Goal: Information Seeking & Learning: Learn about a topic

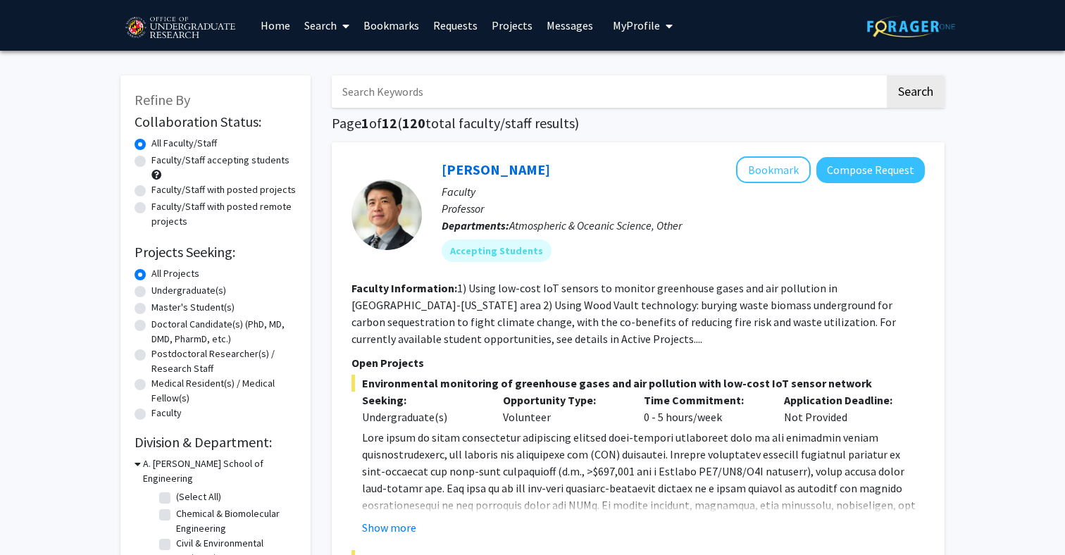
click at [212, 290] on label "Undergraduate(s)" at bounding box center [188, 290] width 75 height 15
click at [161, 290] on input "Undergraduate(s)" at bounding box center [155, 287] width 9 height 9
radio input "true"
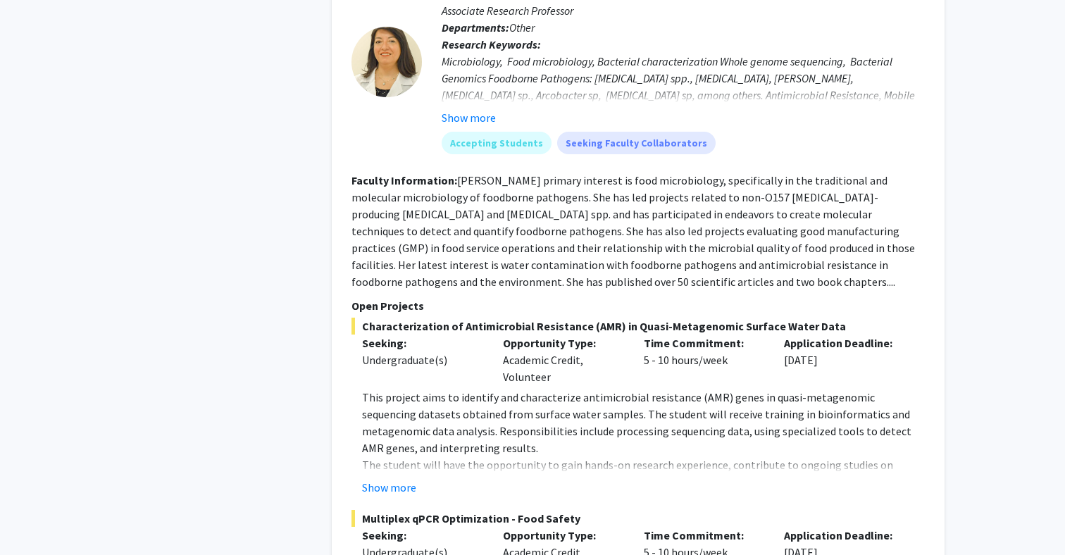
scroll to position [6685, 0]
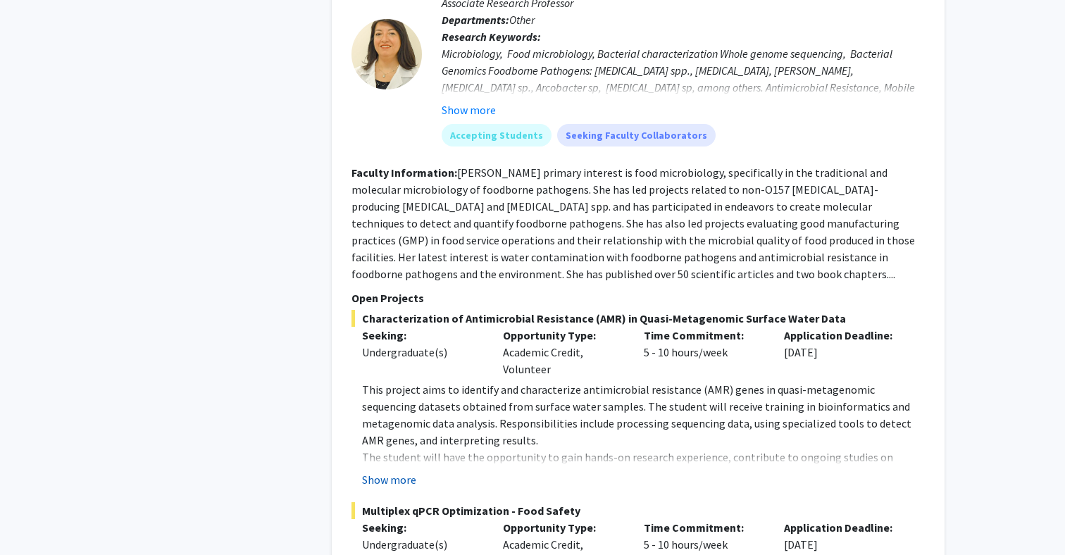
click at [402, 471] on button "Show more" at bounding box center [389, 479] width 54 height 17
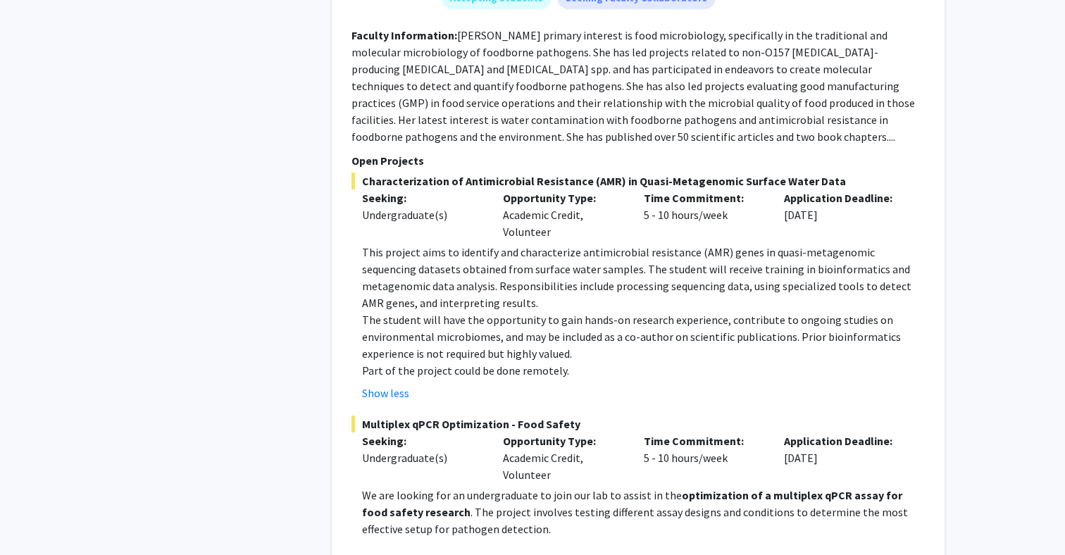
scroll to position [6942, 0]
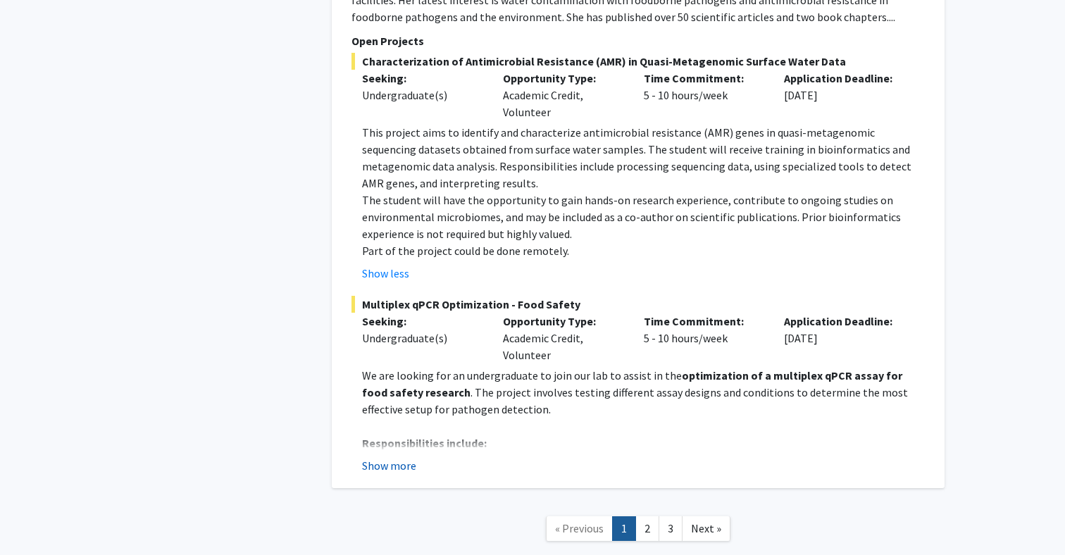
click at [384, 457] on button "Show more" at bounding box center [389, 465] width 54 height 17
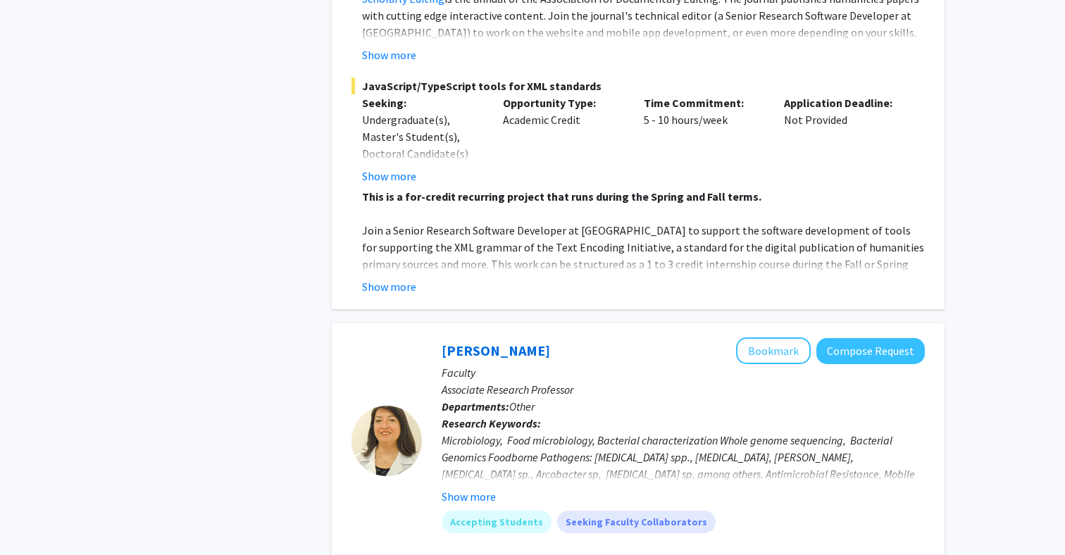
scroll to position [6267, 0]
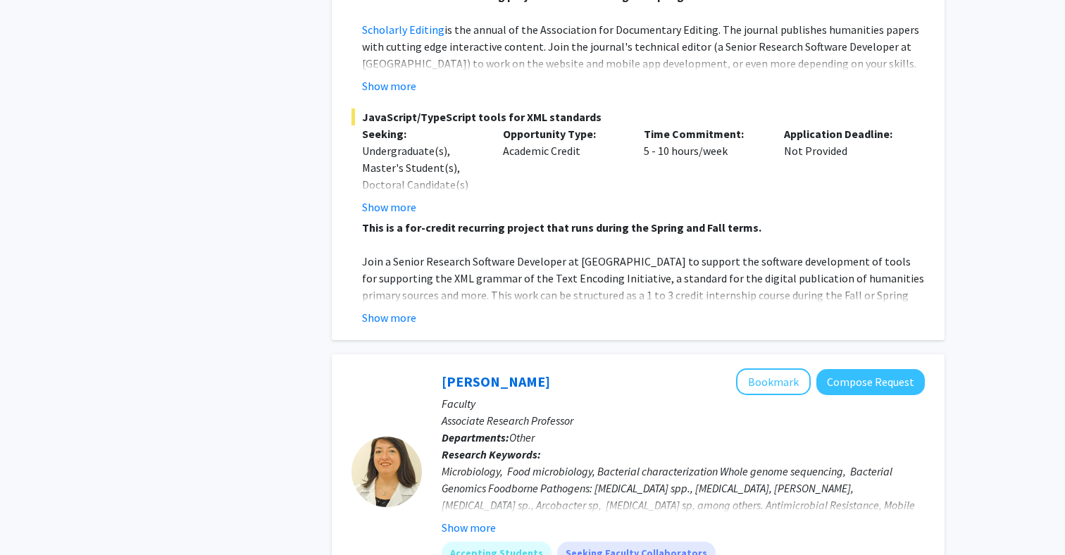
drag, startPoint x: 432, startPoint y: 303, endPoint x: 425, endPoint y: 298, distance: 8.6
click at [425, 368] on div "[PERSON_NAME] Bookmark Compose Request Faculty Associate Research Professor Dep…" at bounding box center [673, 471] width 503 height 206
click at [453, 372] on link "[PERSON_NAME]" at bounding box center [495, 381] width 108 height 18
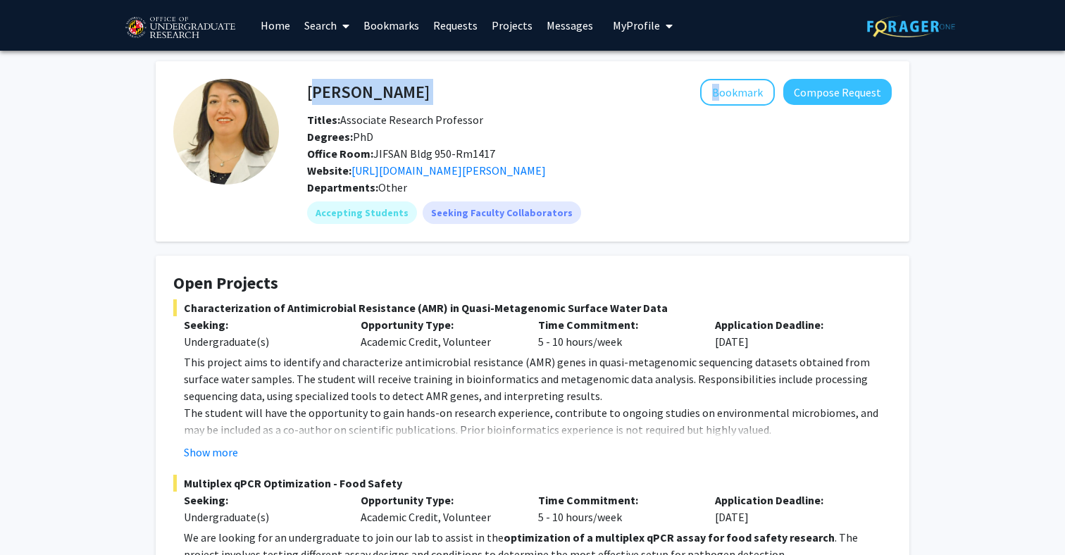
drag, startPoint x: 415, startPoint y: 92, endPoint x: 312, endPoint y: 92, distance: 103.5
click at [312, 92] on div "[PERSON_NAME] Bookmark Compose Request" at bounding box center [598, 92] width 605 height 27
copy div "[PERSON_NAME]"
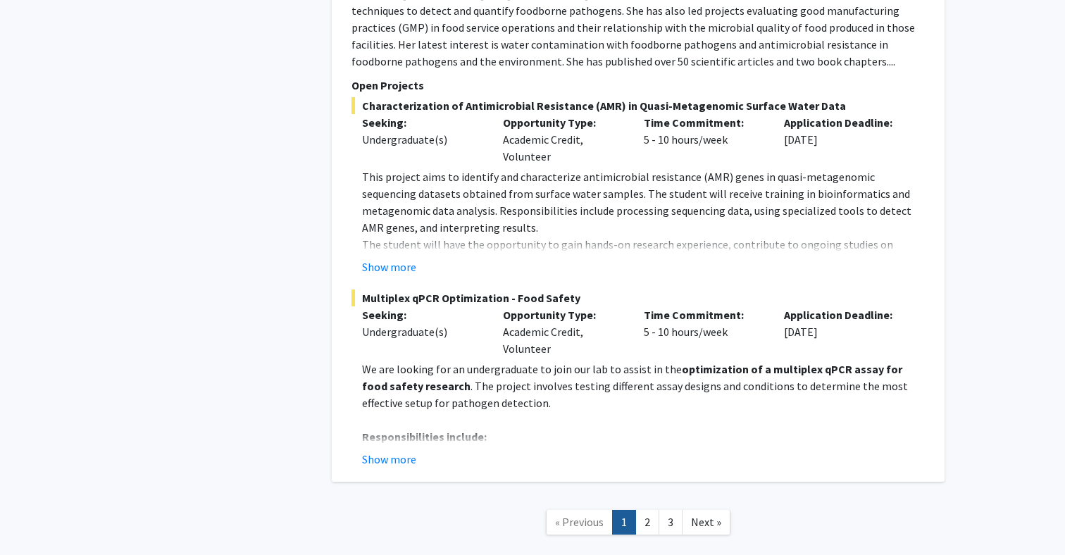
scroll to position [6897, 0]
click at [639, 510] on link "2" at bounding box center [647, 522] width 24 height 25
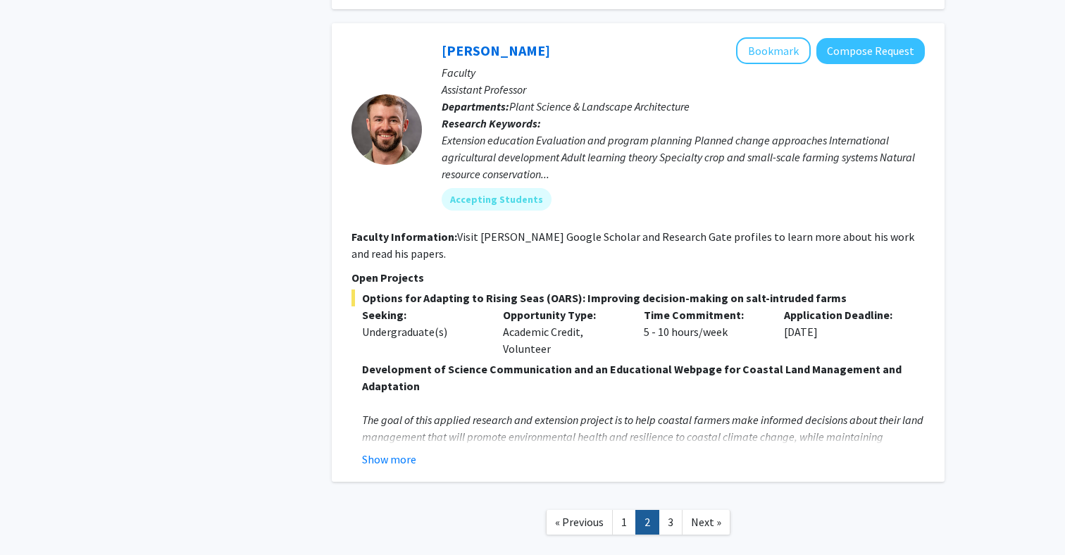
scroll to position [5080, 0]
click at [677, 510] on link "3" at bounding box center [670, 522] width 24 height 25
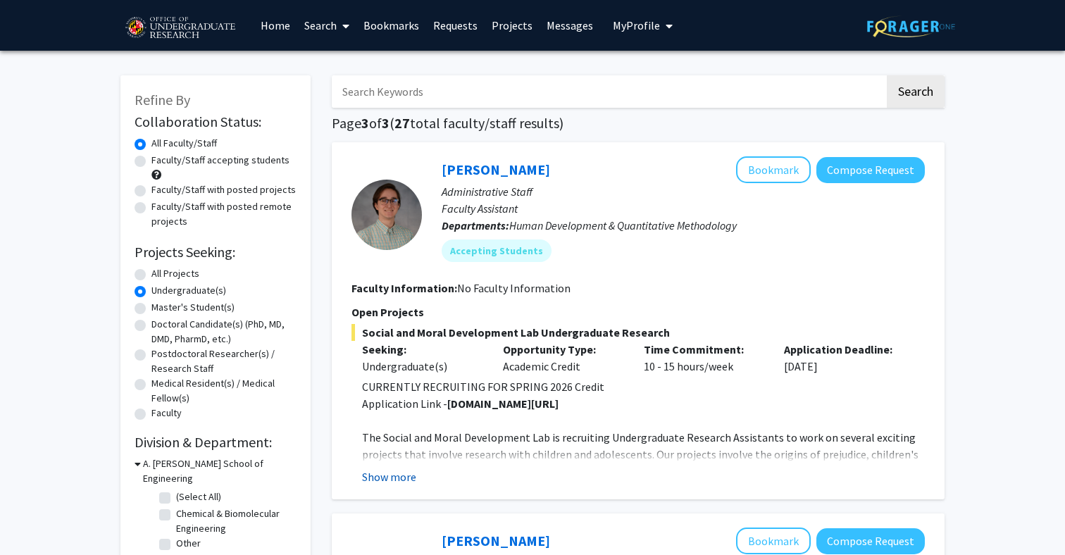
click at [381, 475] on button "Show more" at bounding box center [389, 476] width 54 height 17
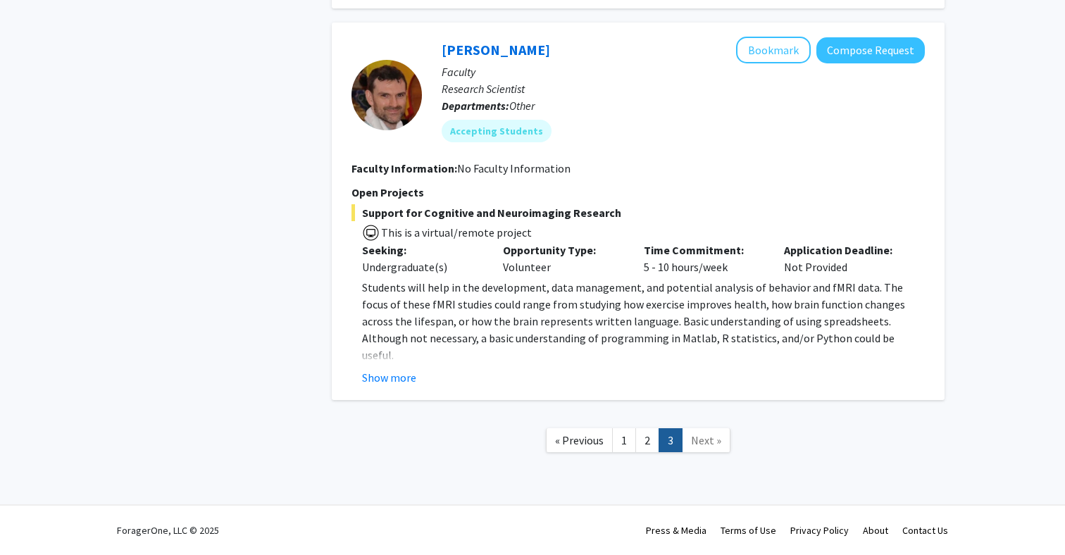
scroll to position [2753, 0]
click at [626, 444] on link "1" at bounding box center [624, 440] width 24 height 25
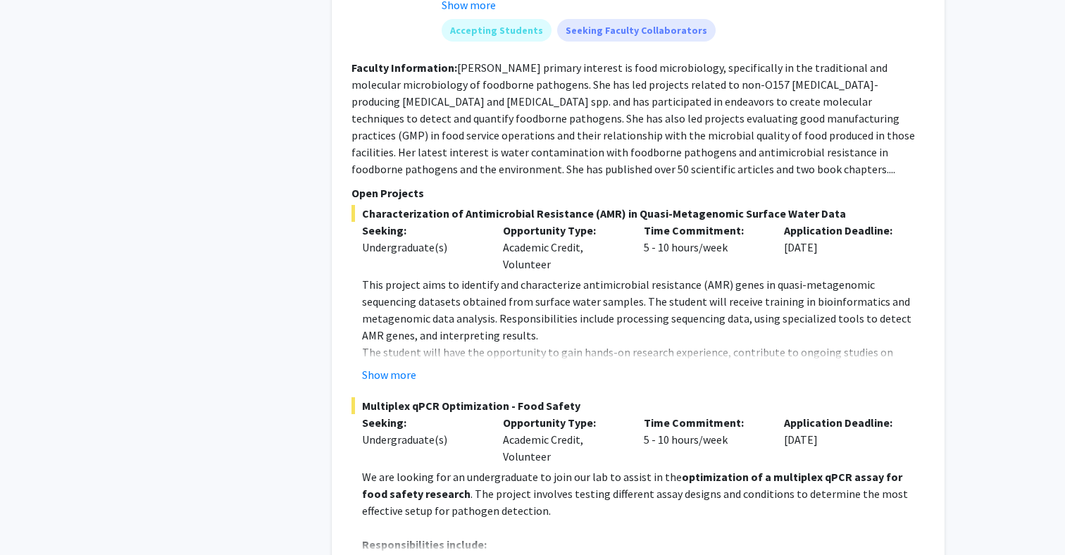
scroll to position [6807, 0]
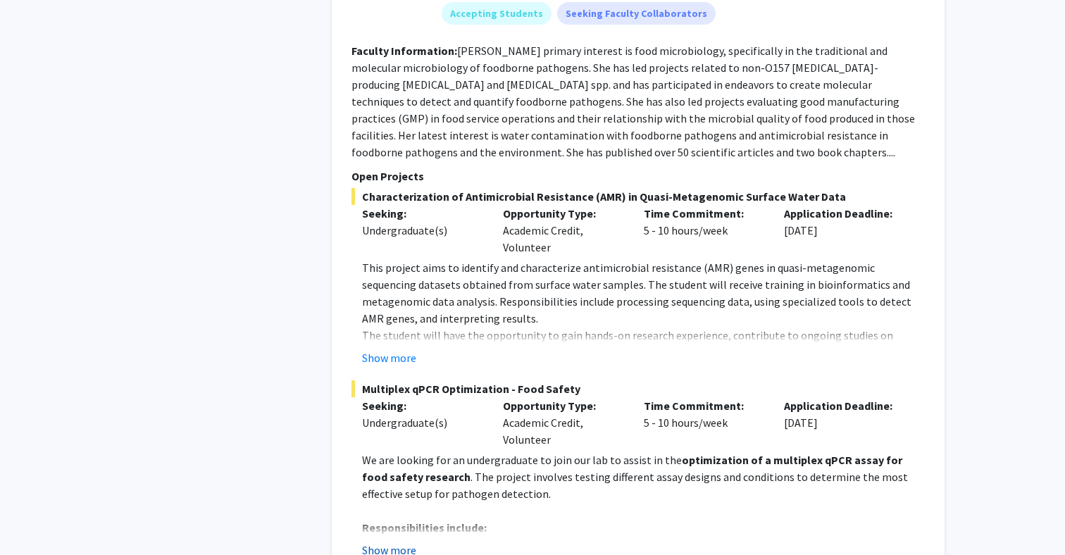
click at [397, 541] on button "Show more" at bounding box center [389, 549] width 54 height 17
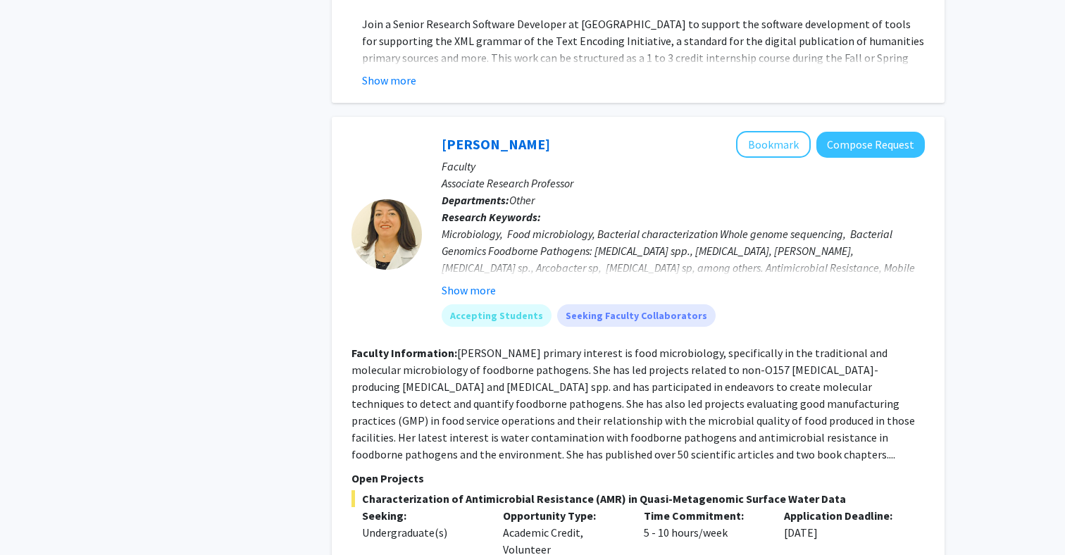
scroll to position [6458, 0]
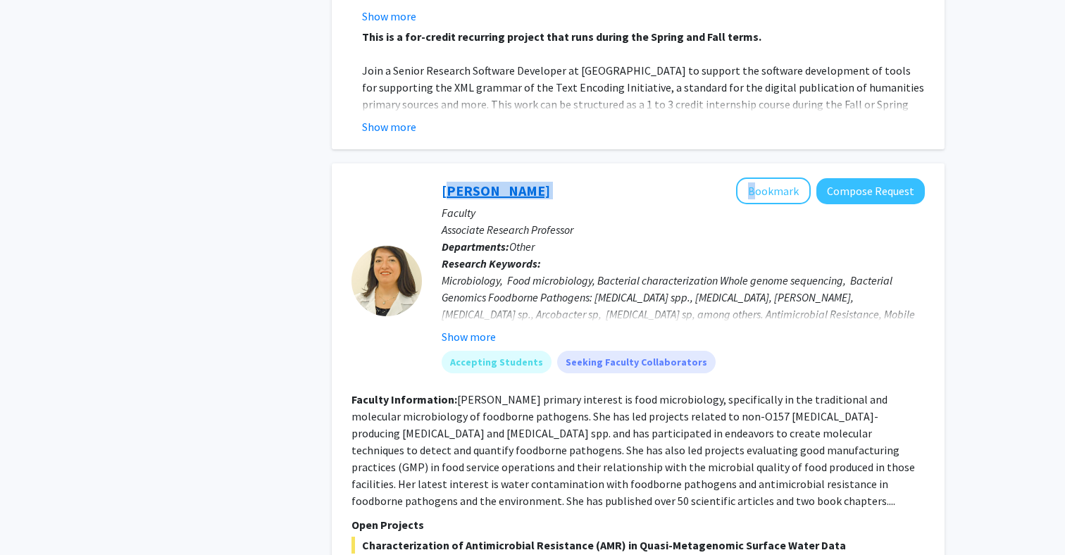
drag, startPoint x: 534, startPoint y: 114, endPoint x: 444, endPoint y: 111, distance: 90.9
click at [444, 177] on div "[PERSON_NAME] Bookmark Compose Request" at bounding box center [682, 190] width 483 height 27
copy div "[PERSON_NAME]"
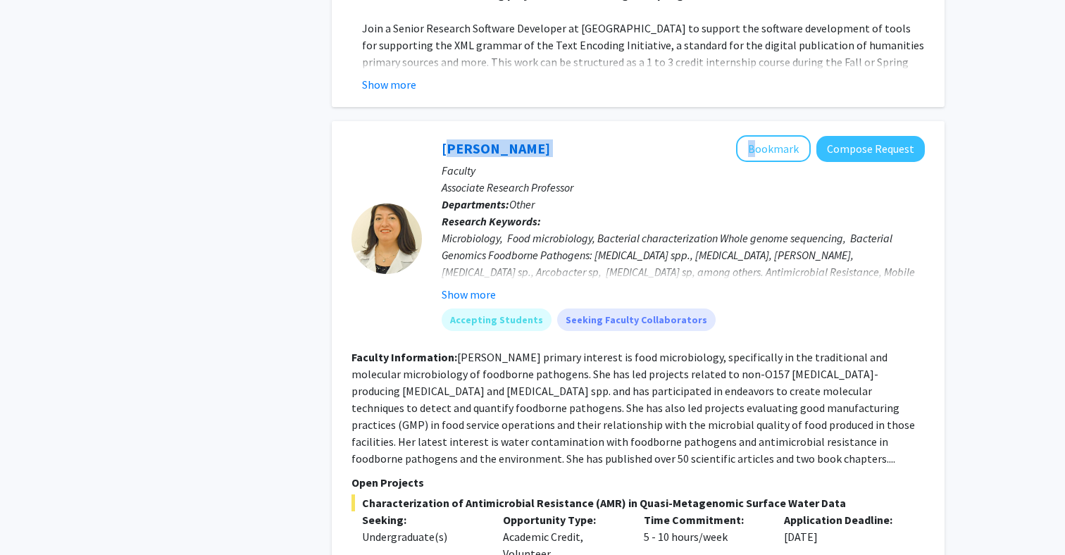
scroll to position [6476, 0]
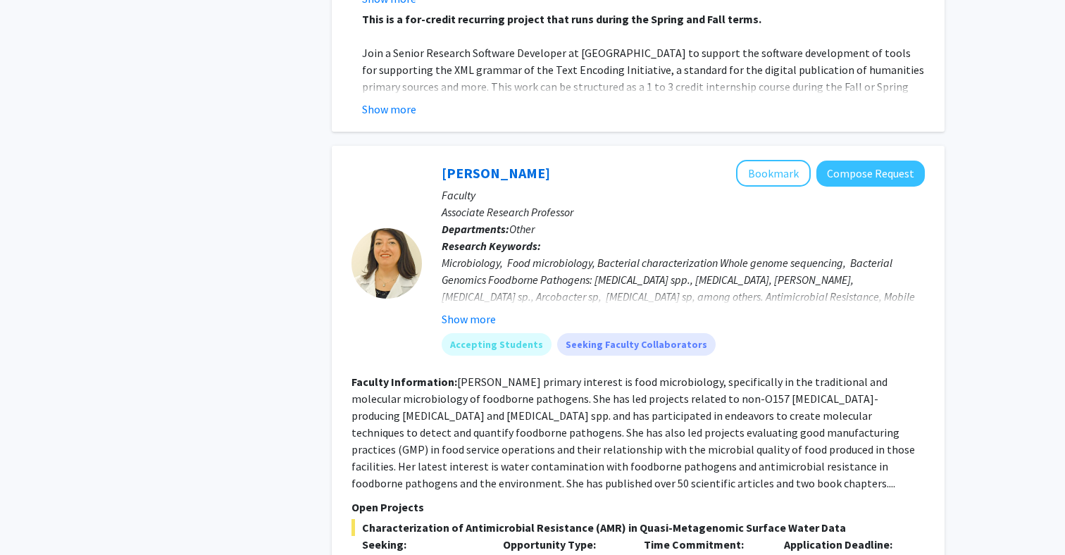
click at [461, 203] on p "Associate Research Professor" at bounding box center [682, 211] width 483 height 17
click at [473, 164] on link "[PERSON_NAME]" at bounding box center [495, 173] width 108 height 18
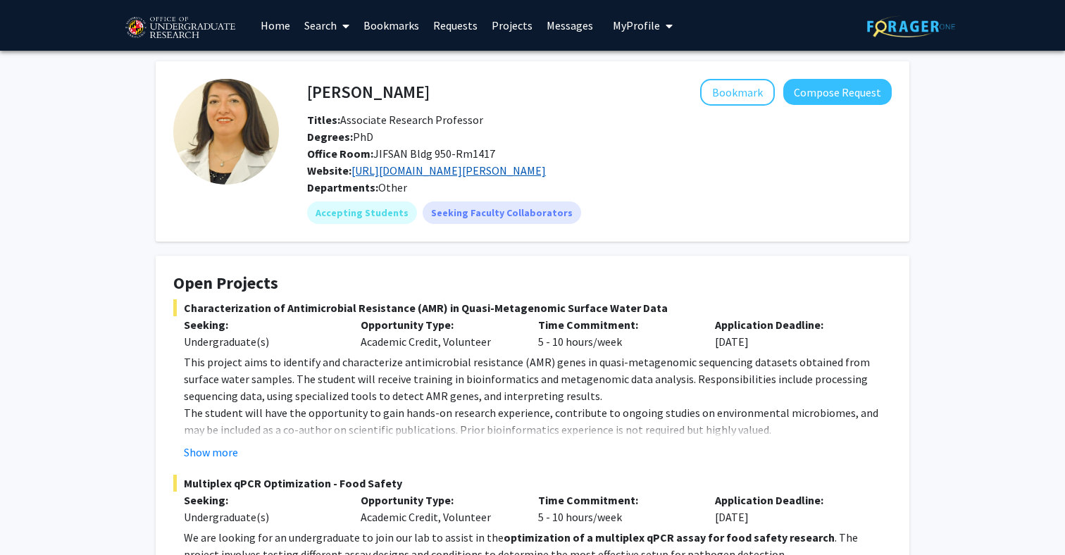
click at [443, 175] on link "[URL][DOMAIN_NAME][PERSON_NAME]" at bounding box center [448, 170] width 194 height 14
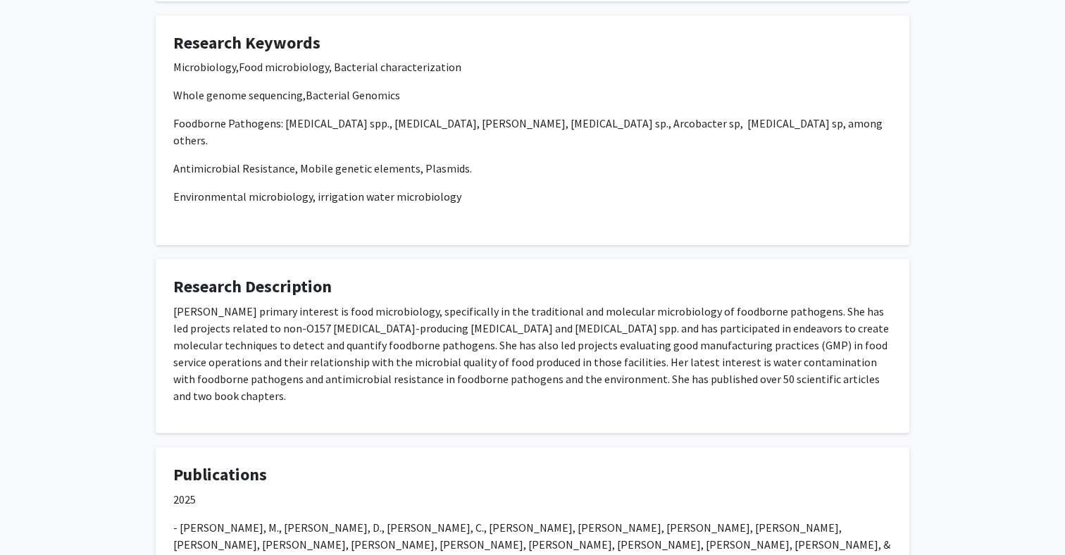
scroll to position [658, 0]
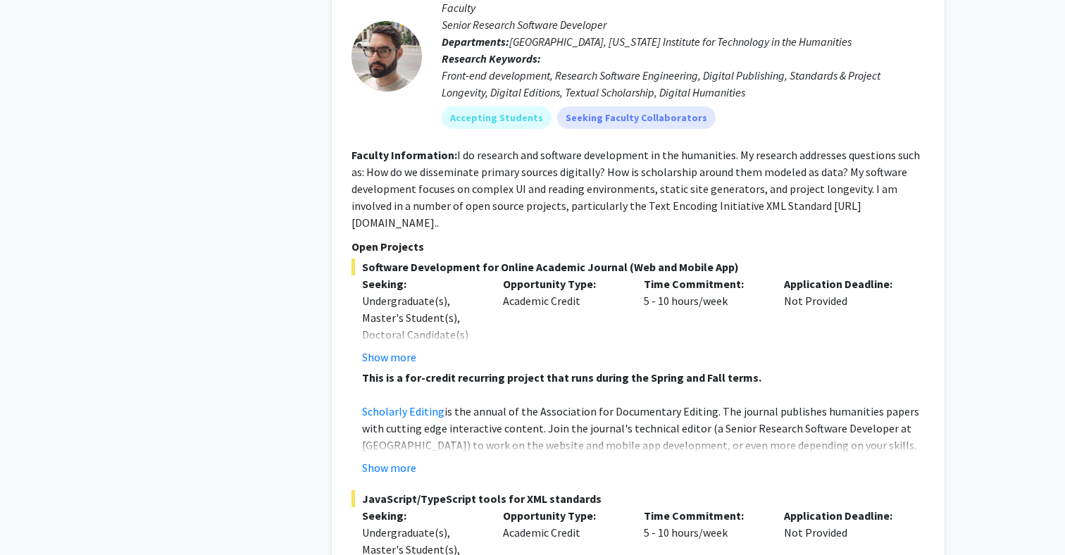
scroll to position [5671, 0]
